Goal: Find specific page/section: Find specific page/section

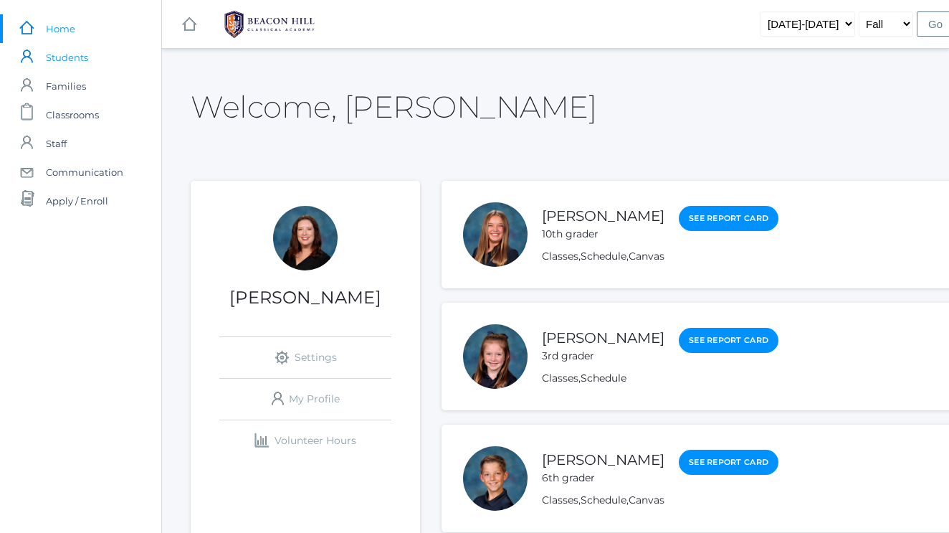
click at [79, 57] on span "Students" at bounding box center [67, 57] width 42 height 29
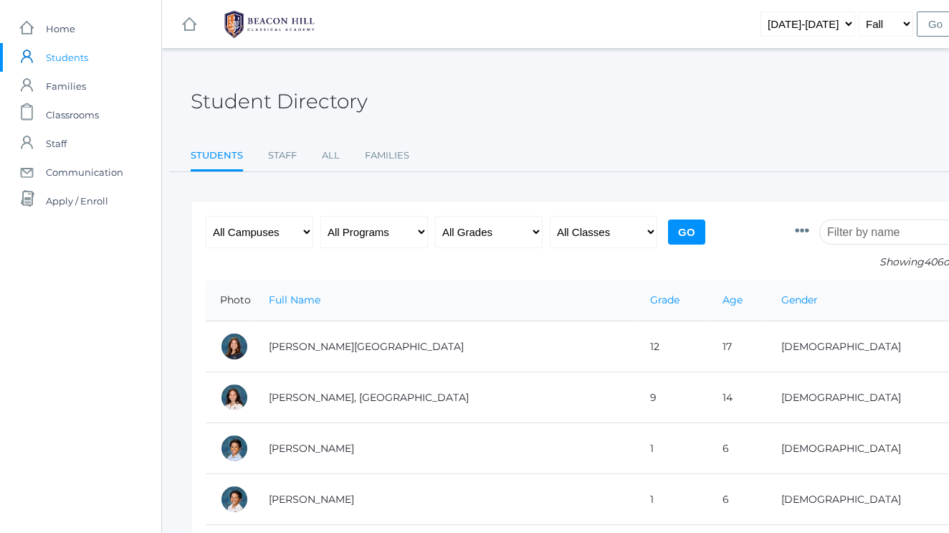
click at [868, 234] on input "search" at bounding box center [899, 231] width 159 height 25
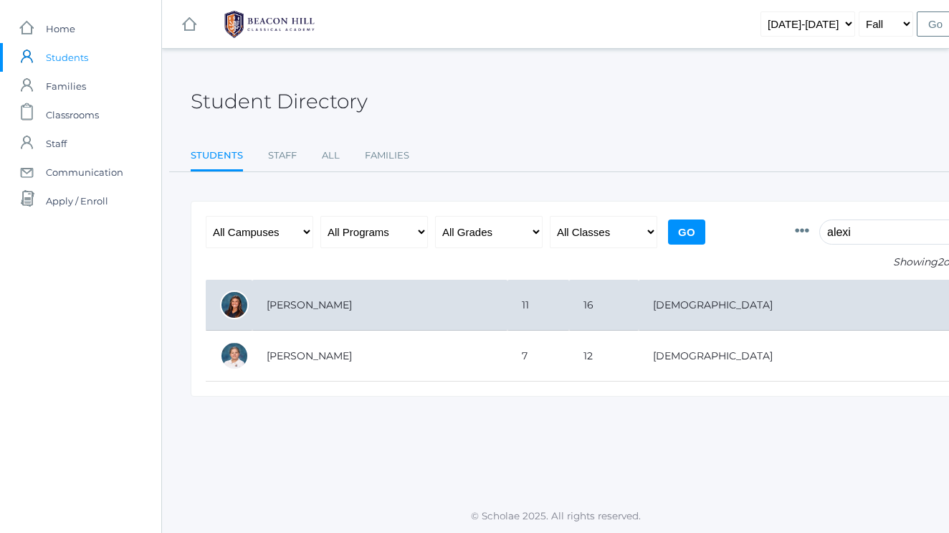
type input "alexi"
click at [392, 293] on td "[PERSON_NAME]" at bounding box center [379, 305] width 255 height 51
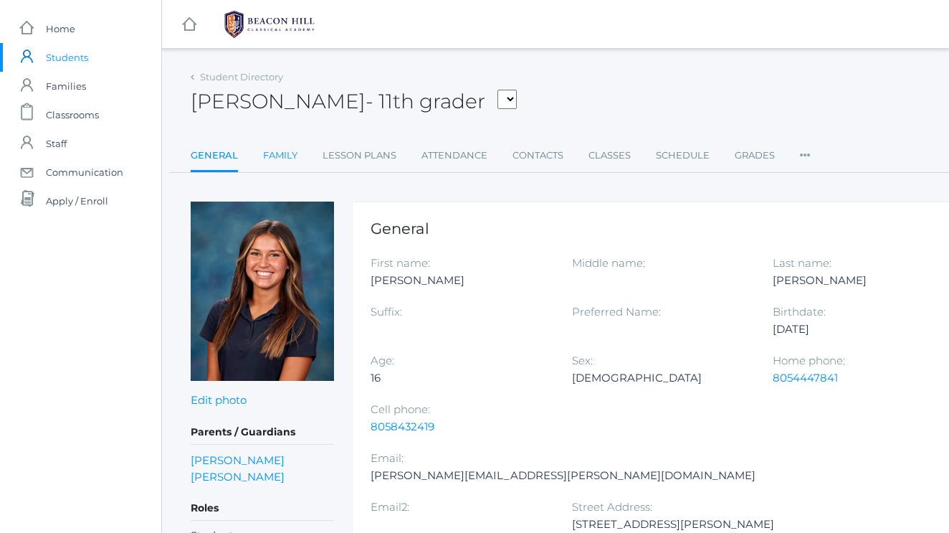
click at [275, 155] on link "Family" at bounding box center [280, 155] width 34 height 29
